Goal: Complete application form

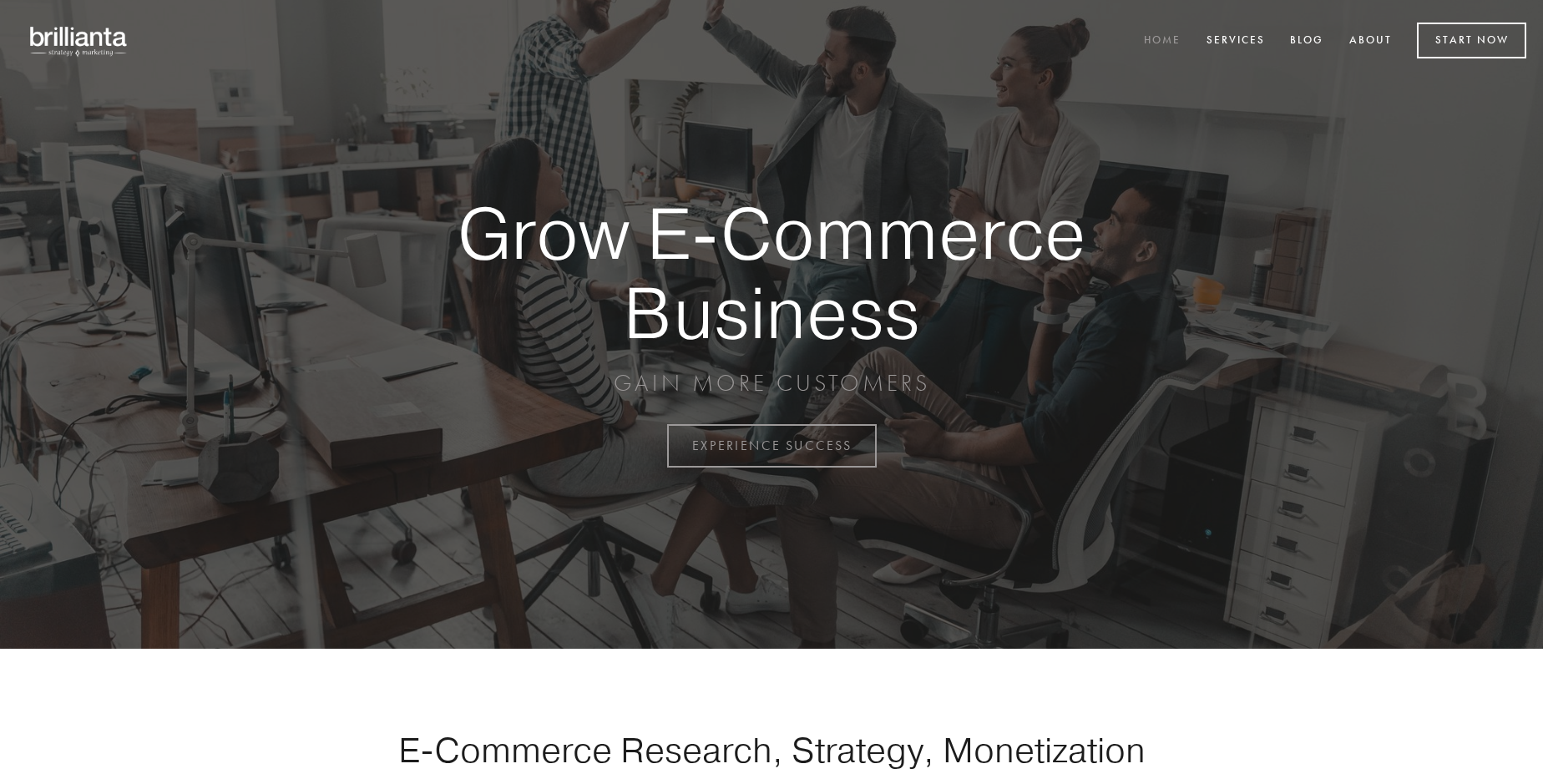
scroll to position [4376, 0]
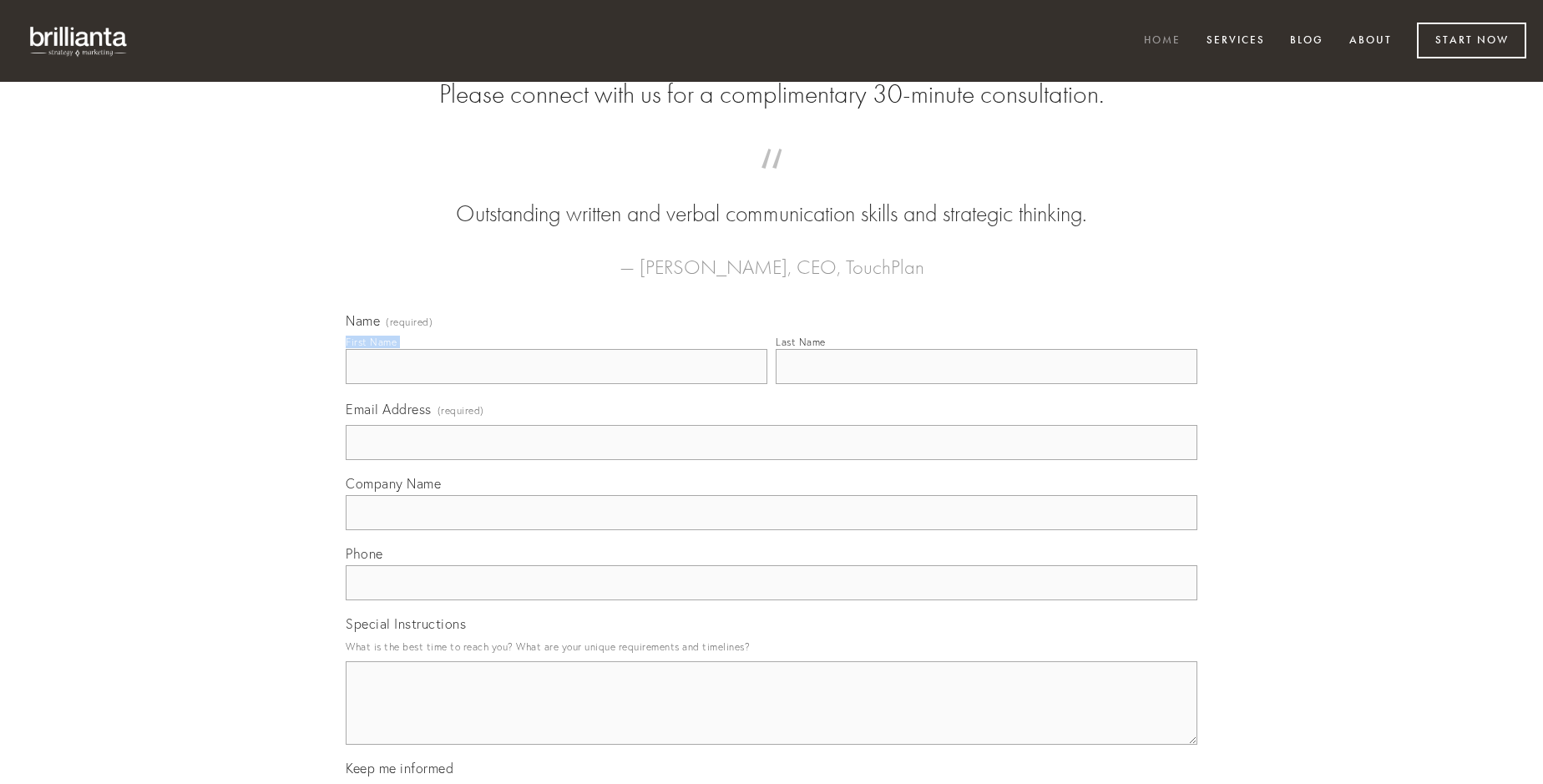
type input "[PERSON_NAME]"
click at [986, 384] on input "Last Name" at bounding box center [986, 366] width 422 height 35
type input "[PERSON_NAME]"
click at [771, 460] on input "Email Address (required)" at bounding box center [771, 442] width 852 height 35
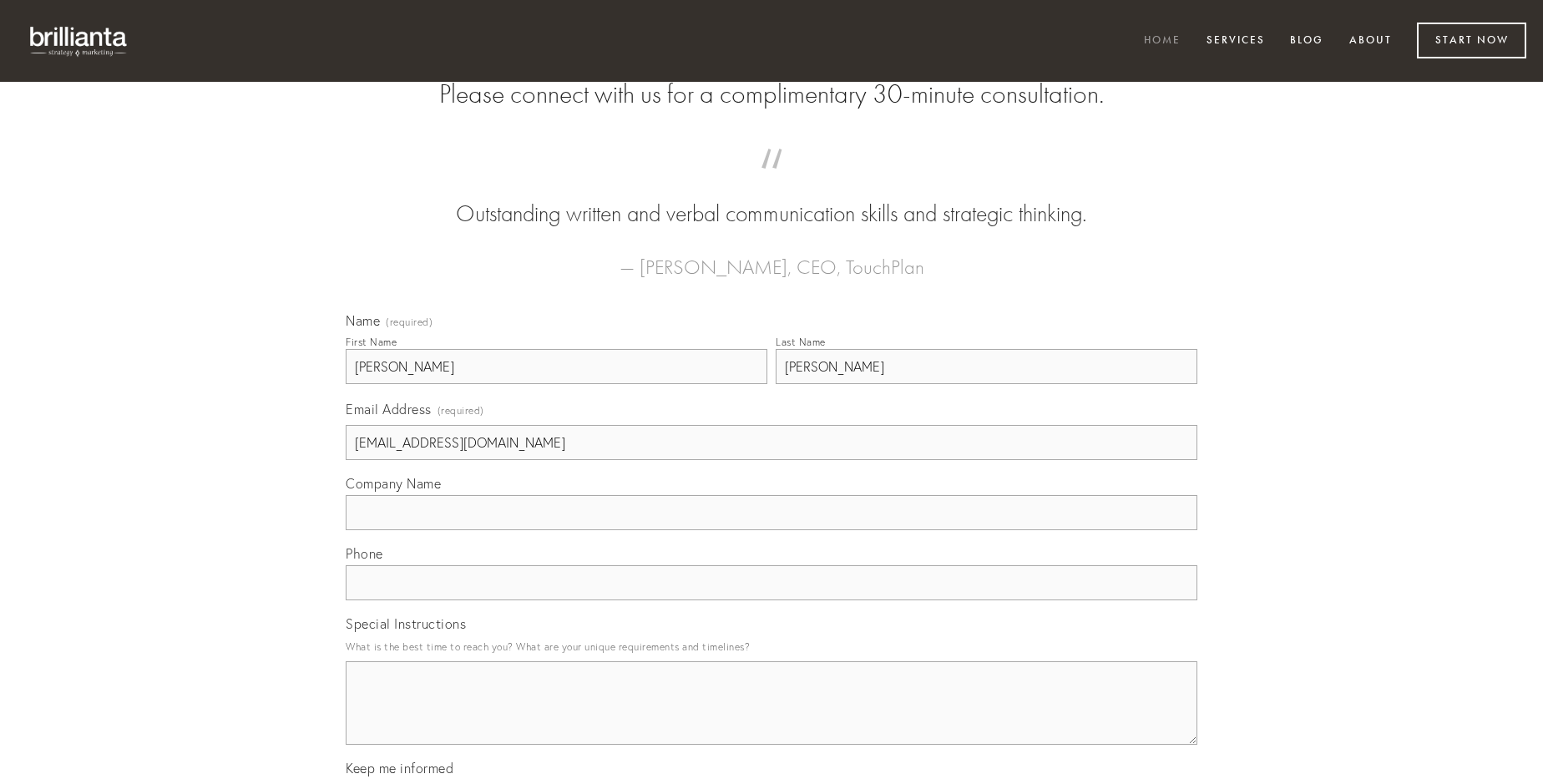
type input "[EMAIL_ADDRESS][DOMAIN_NAME]"
click at [771, 530] on input "Company Name" at bounding box center [771, 512] width 852 height 35
type input "suffoco"
click at [771, 601] on input "text" at bounding box center [771, 582] width 852 height 35
click at [771, 718] on textarea "Special Instructions" at bounding box center [771, 703] width 852 height 83
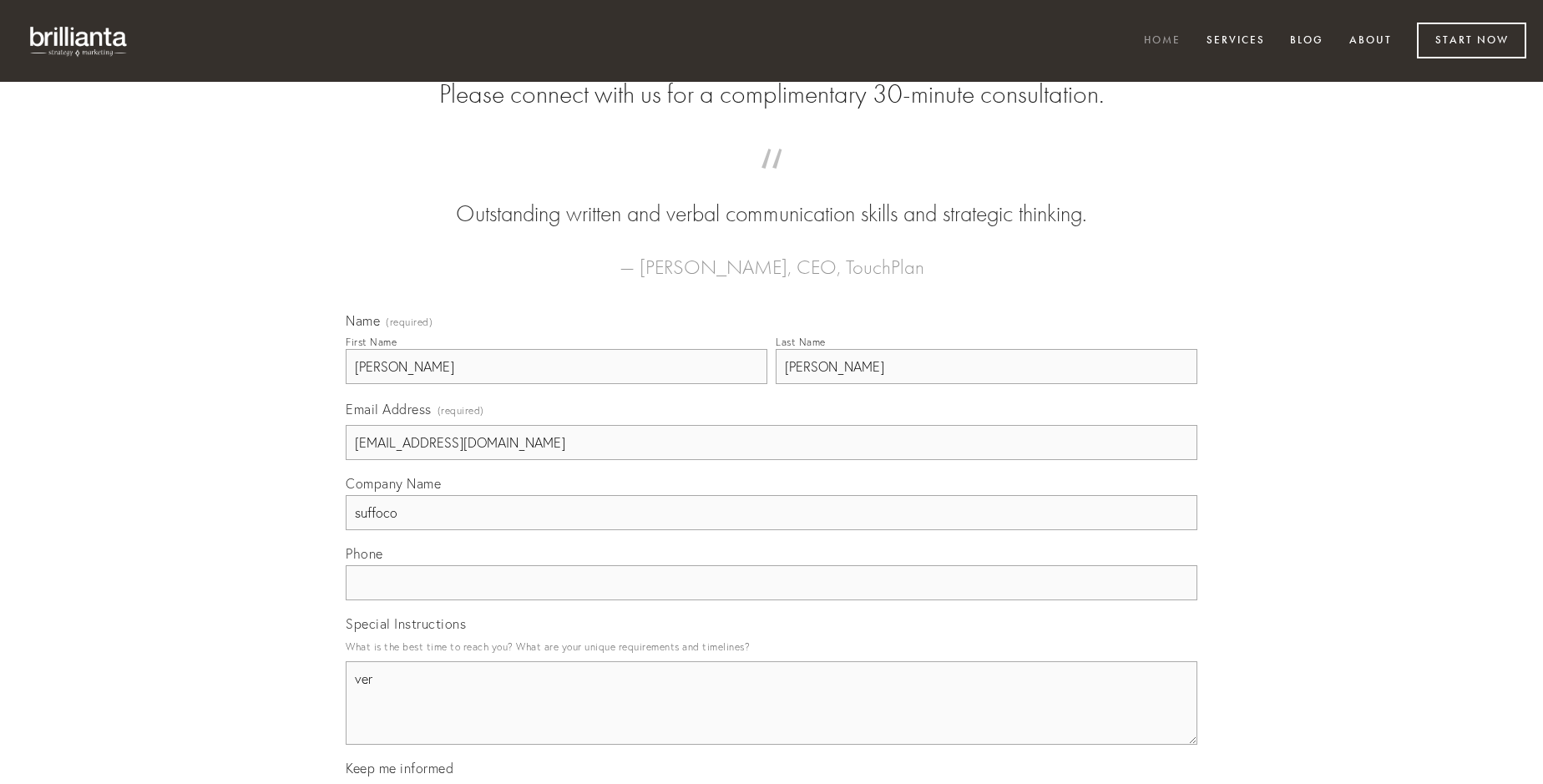
type textarea "ver"
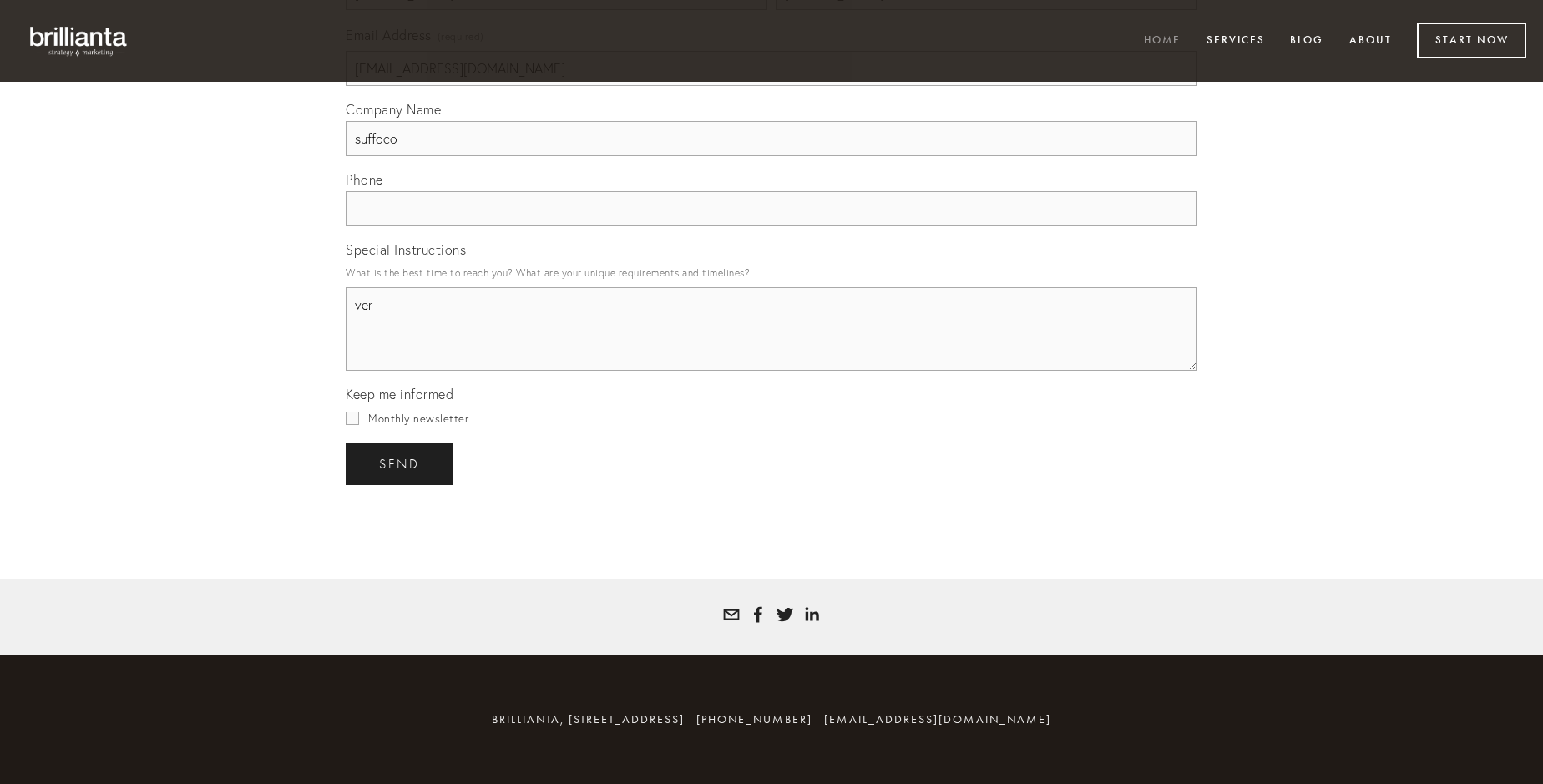
click at [400, 463] on span "send" at bounding box center [400, 464] width 41 height 15
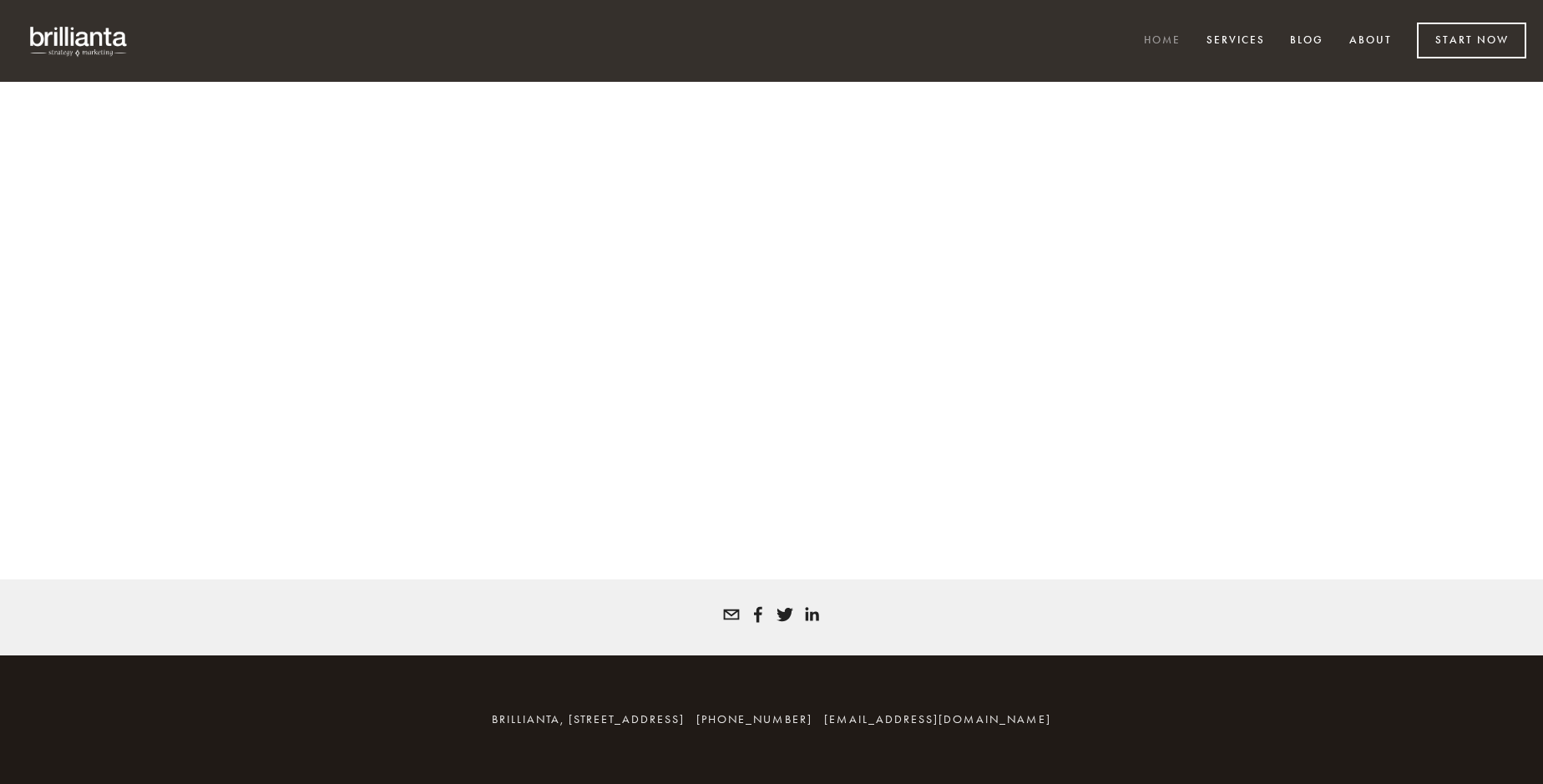
scroll to position [4353, 0]
